Goal: Information Seeking & Learning: Find contact information

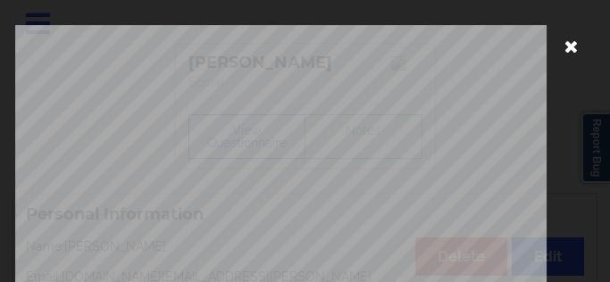
click at [558, 52] on icon at bounding box center [572, 45] width 29 height 29
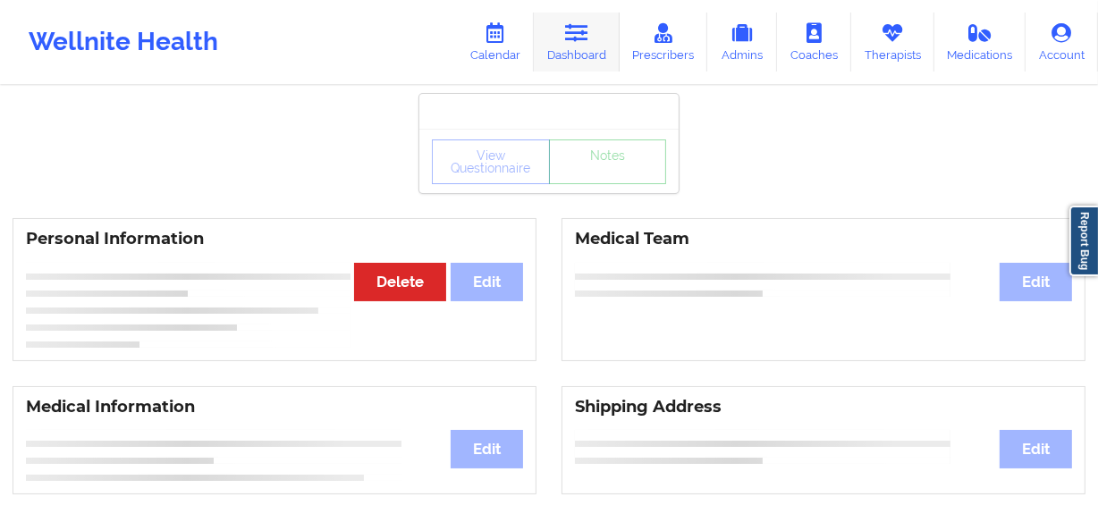
click at [581, 41] on icon at bounding box center [576, 33] width 23 height 20
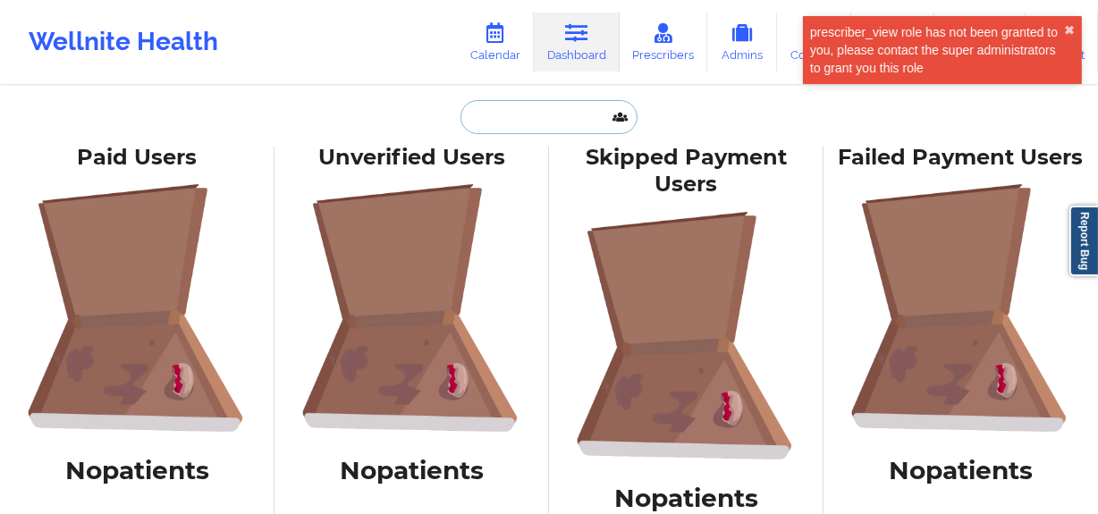
click at [585, 131] on input "text" at bounding box center [548, 117] width 177 height 34
paste input "[EMAIL_ADDRESS][DOMAIN_NAME]"
type input "[EMAIL_ADDRESS][DOMAIN_NAME]"
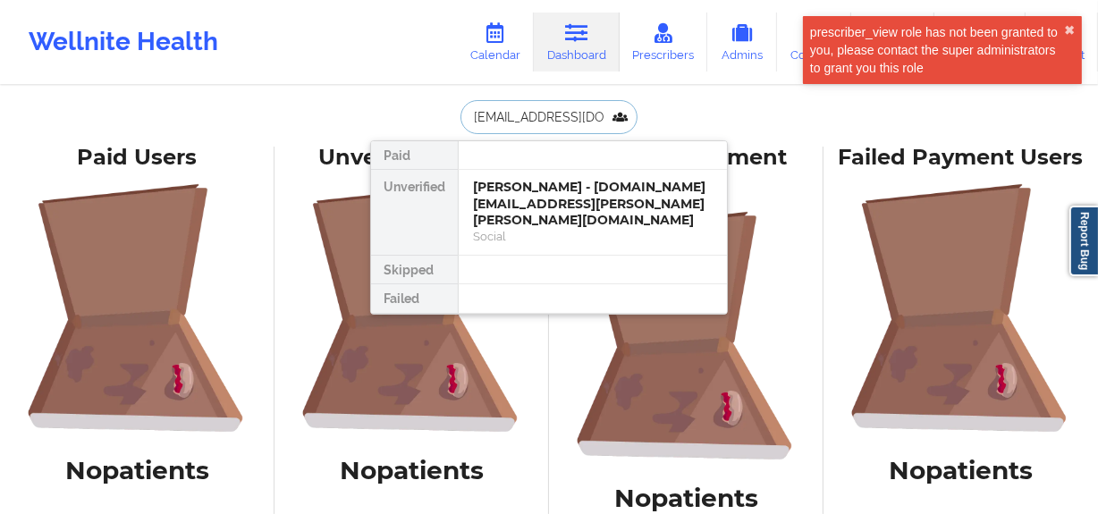
scroll to position [0, 22]
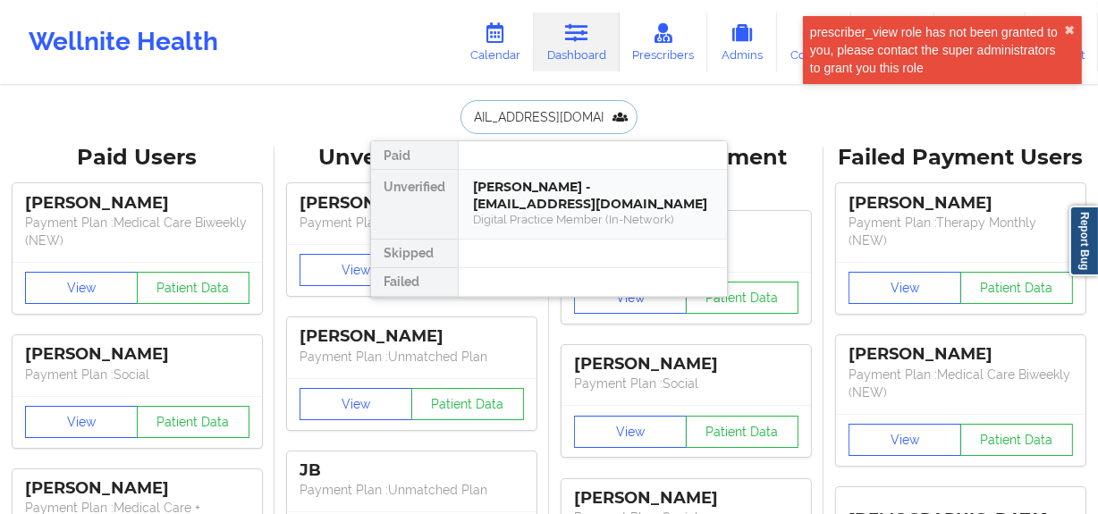
click at [593, 181] on div "[PERSON_NAME] - [EMAIL_ADDRESS][DOMAIN_NAME]" at bounding box center [593, 195] width 240 height 33
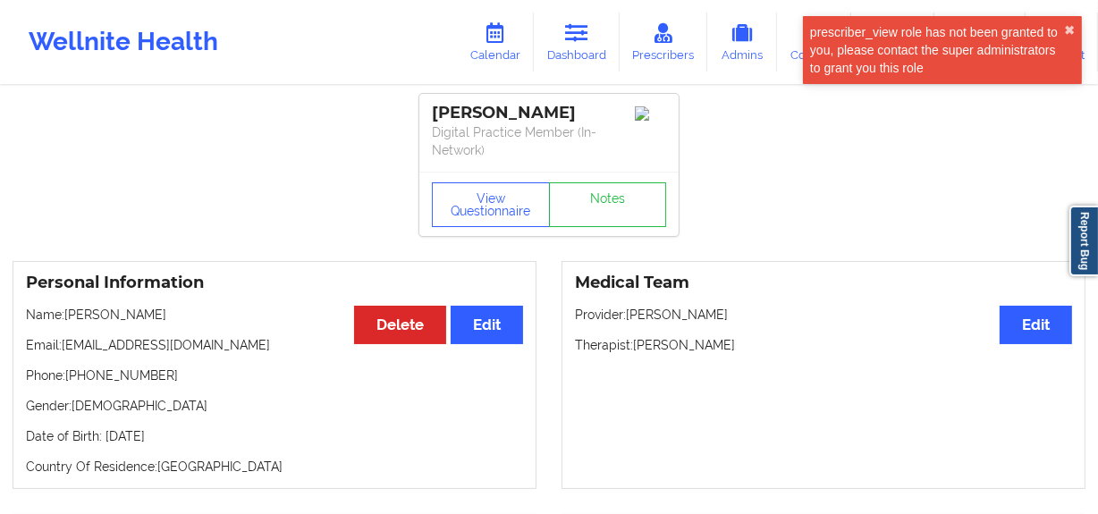
click at [99, 282] on p "Phone: [PHONE_NUMBER]" at bounding box center [274, 375] width 497 height 18
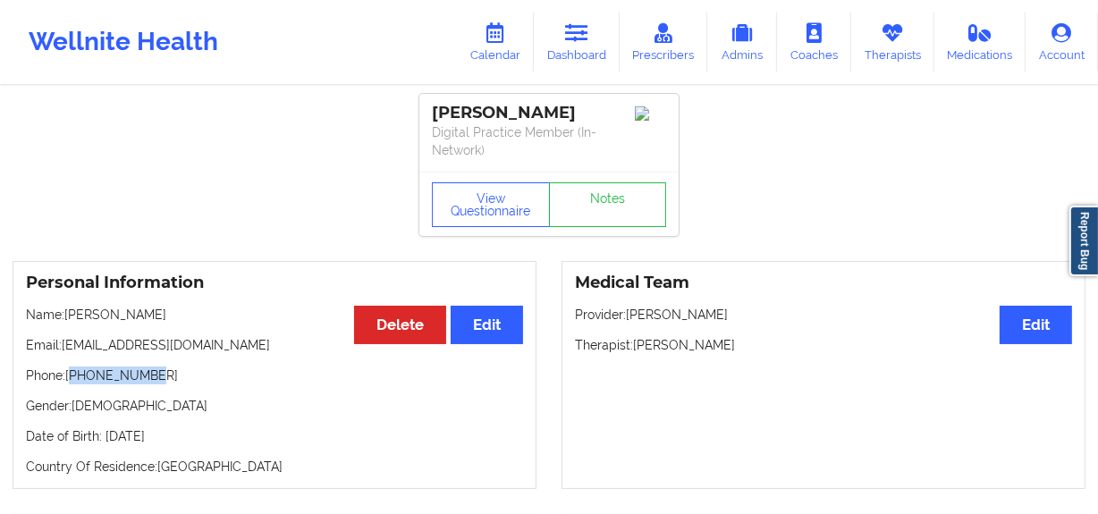
drag, startPoint x: 75, startPoint y: 377, endPoint x: 163, endPoint y: 375, distance: 87.6
click at [163, 282] on p "Phone: [PHONE_NUMBER]" at bounding box center [274, 375] width 497 height 18
copy p "14695058306"
drag, startPoint x: 573, startPoint y: 50, endPoint x: 591, endPoint y: 76, distance: 31.5
click at [573, 50] on link "Dashboard" at bounding box center [577, 42] width 86 height 59
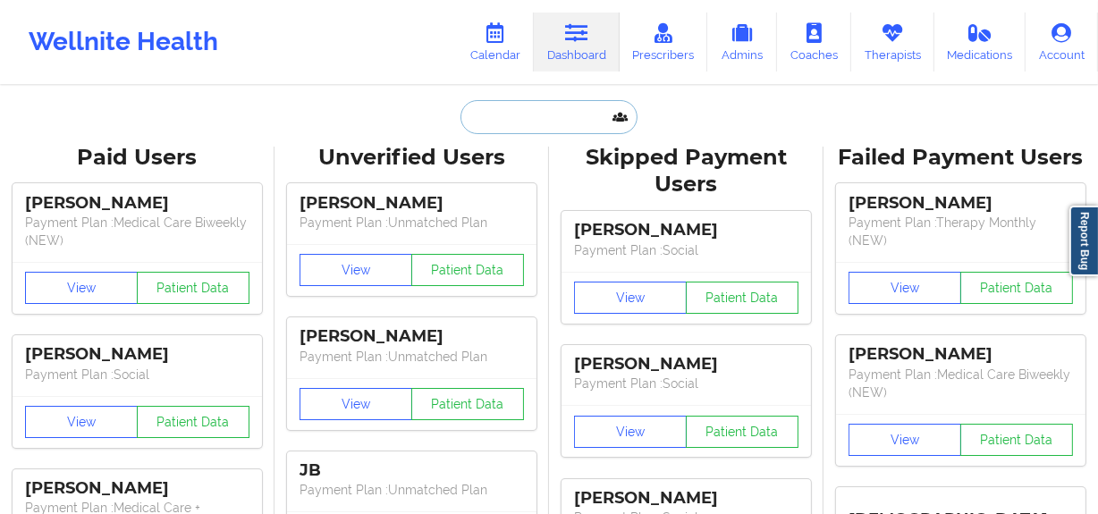
click at [543, 108] on input "text" at bounding box center [548, 117] width 177 height 34
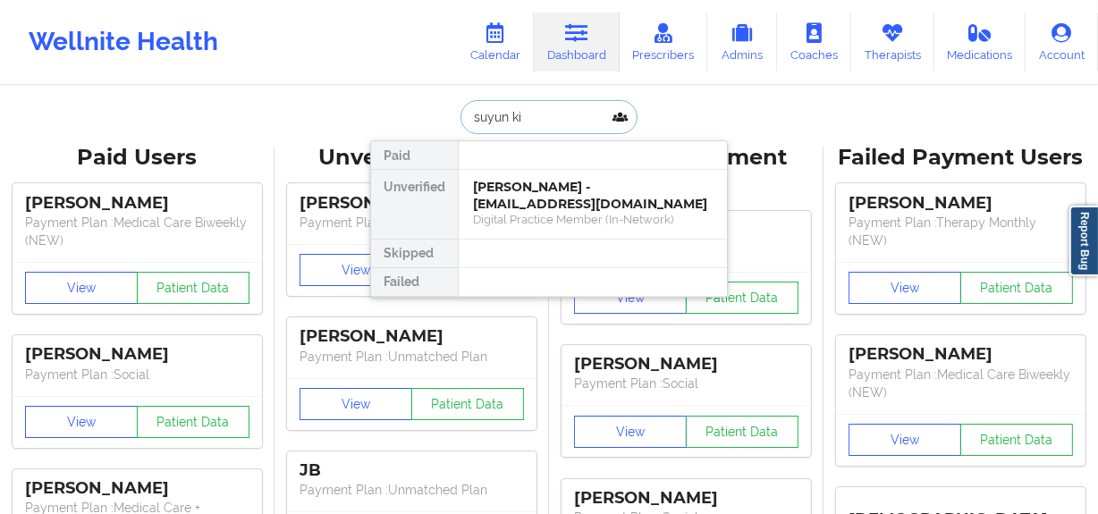
type input "[PERSON_NAME]"
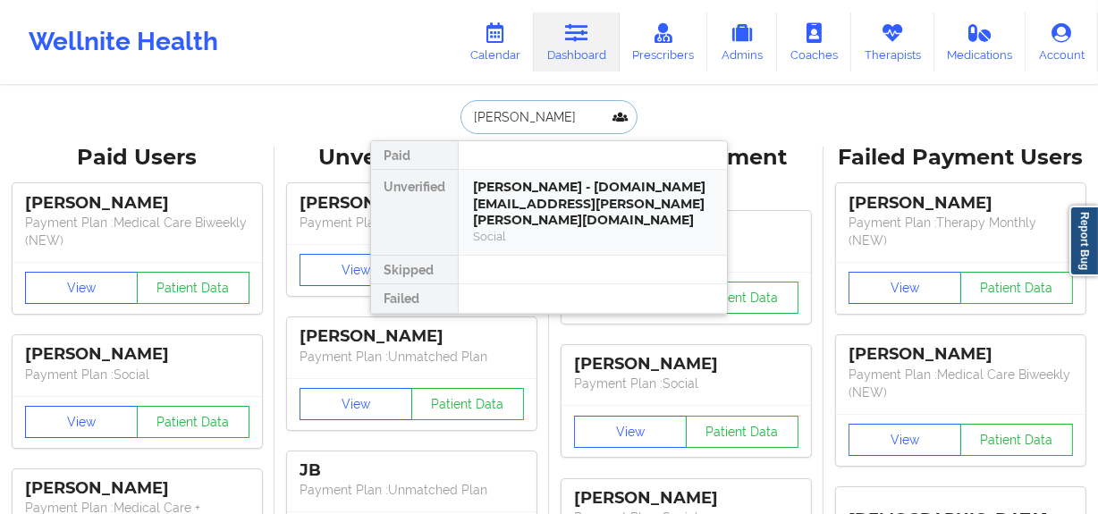
click at [554, 182] on div "[PERSON_NAME] - [DOMAIN_NAME][EMAIL_ADDRESS][PERSON_NAME][PERSON_NAME][DOMAIN_N…" at bounding box center [593, 204] width 240 height 50
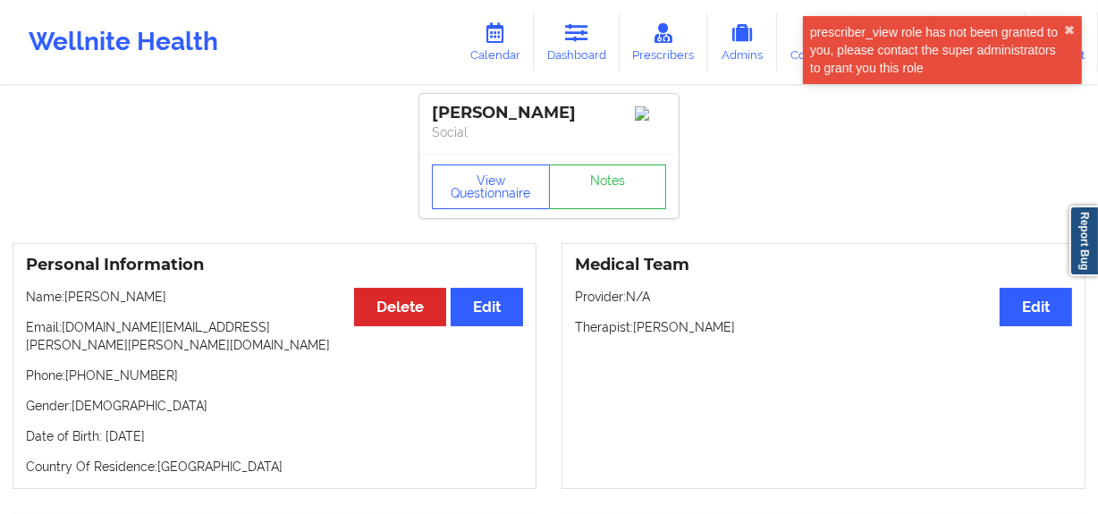
click at [150, 282] on p "Phone: [PHONE_NUMBER]" at bounding box center [274, 375] width 497 height 18
drag, startPoint x: 146, startPoint y: 364, endPoint x: 74, endPoint y: 355, distance: 72.1
click at [74, 282] on p "Phone: [PHONE_NUMBER]" at bounding box center [274, 375] width 497 height 18
copy p "[PHONE_NUMBER]"
